Goal: Check status

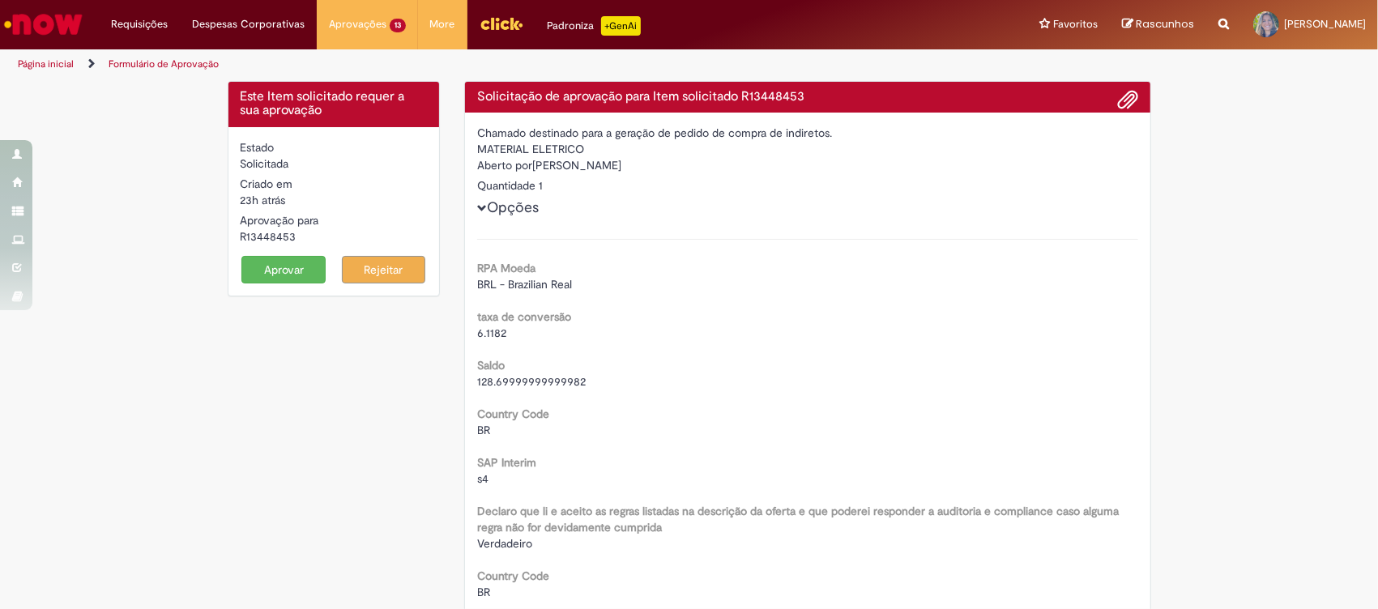
click at [611, 16] on p "+GenAi" at bounding box center [621, 25] width 40 height 19
